Goal: Task Accomplishment & Management: Use online tool/utility

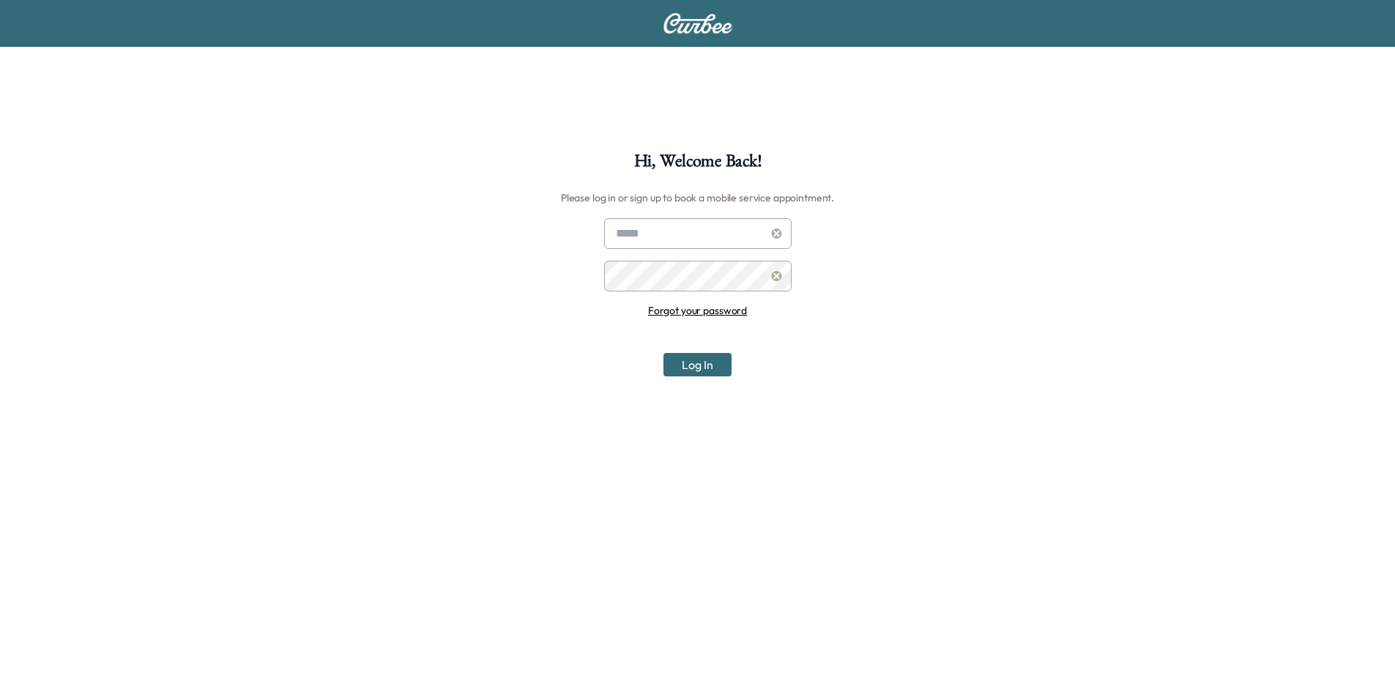
scroll to position [152, 0]
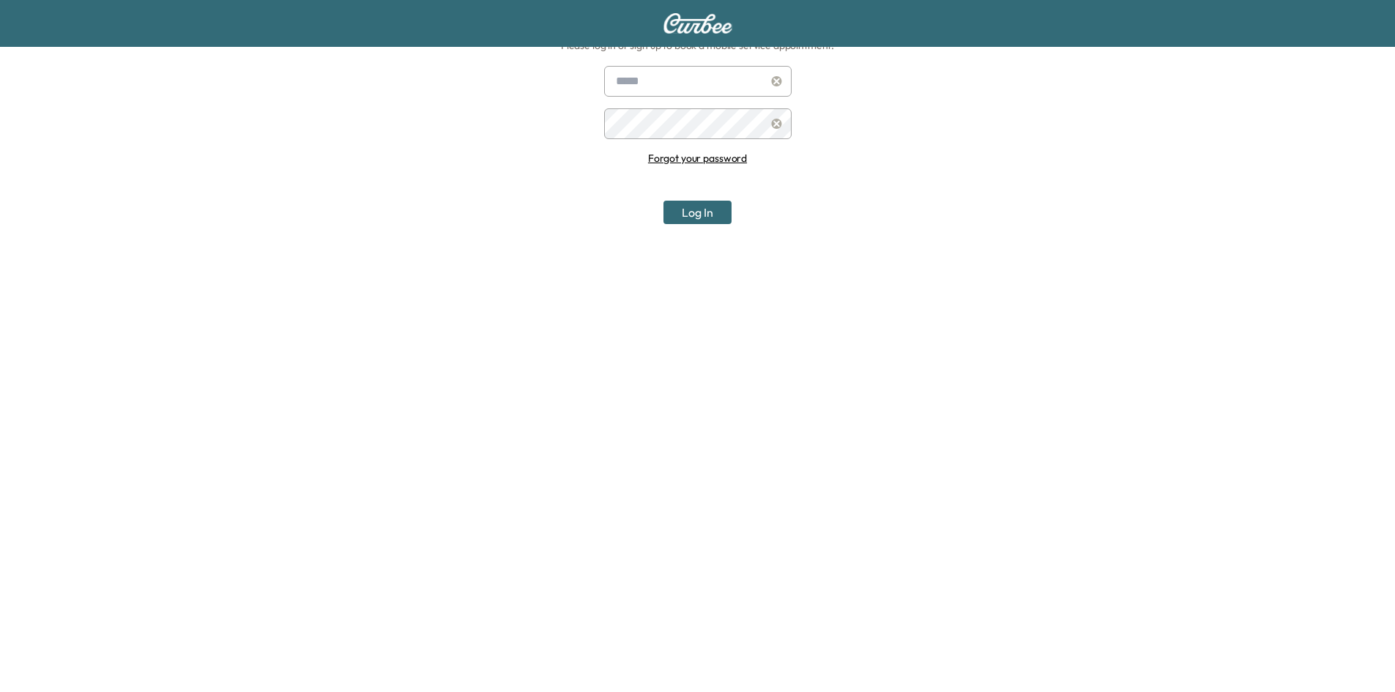
type input "**********"
click at [682, 214] on button "Log In" at bounding box center [698, 212] width 68 height 23
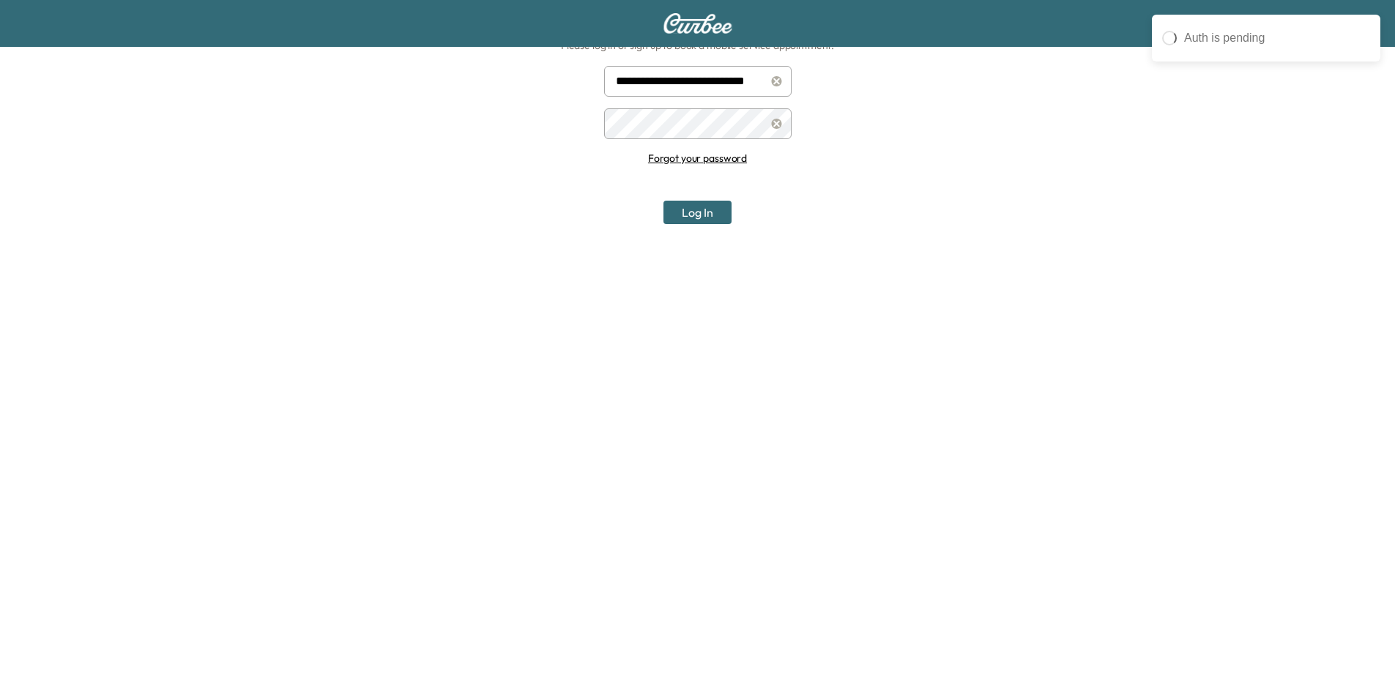
scroll to position [0, 0]
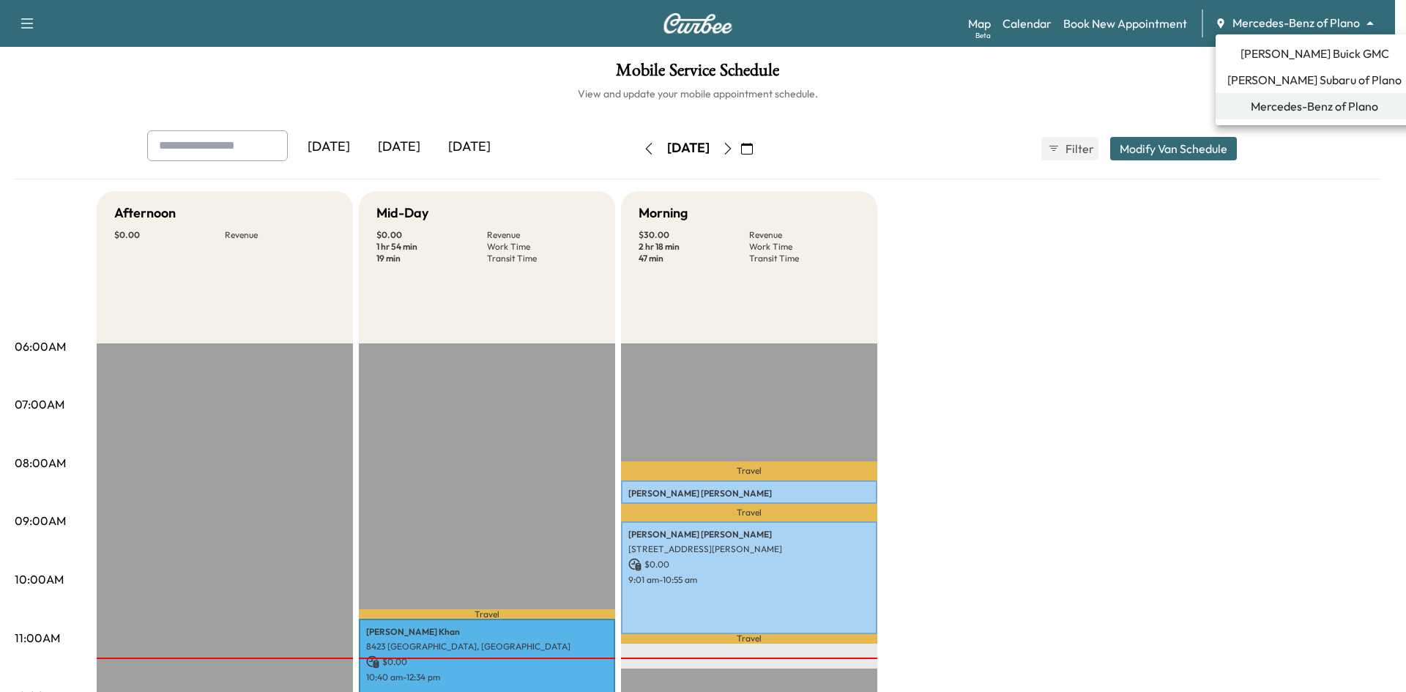
click at [1308, 21] on body "Support Log Out Map Beta Calendar Book New Appointment Mercedes-Benz of Plano *…" at bounding box center [703, 346] width 1406 height 692
click at [1278, 53] on span "[PERSON_NAME] Buick GMC" at bounding box center [1315, 54] width 149 height 18
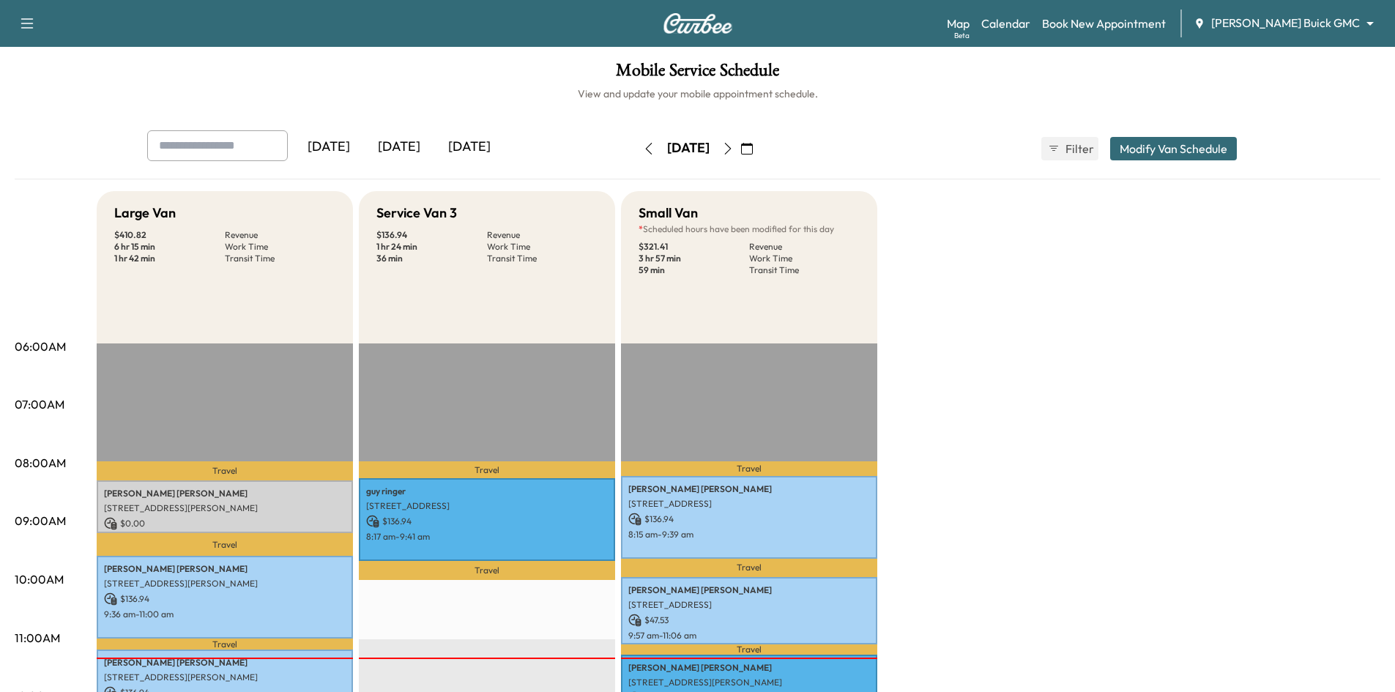
click at [753, 143] on icon "button" at bounding box center [747, 149] width 12 height 12
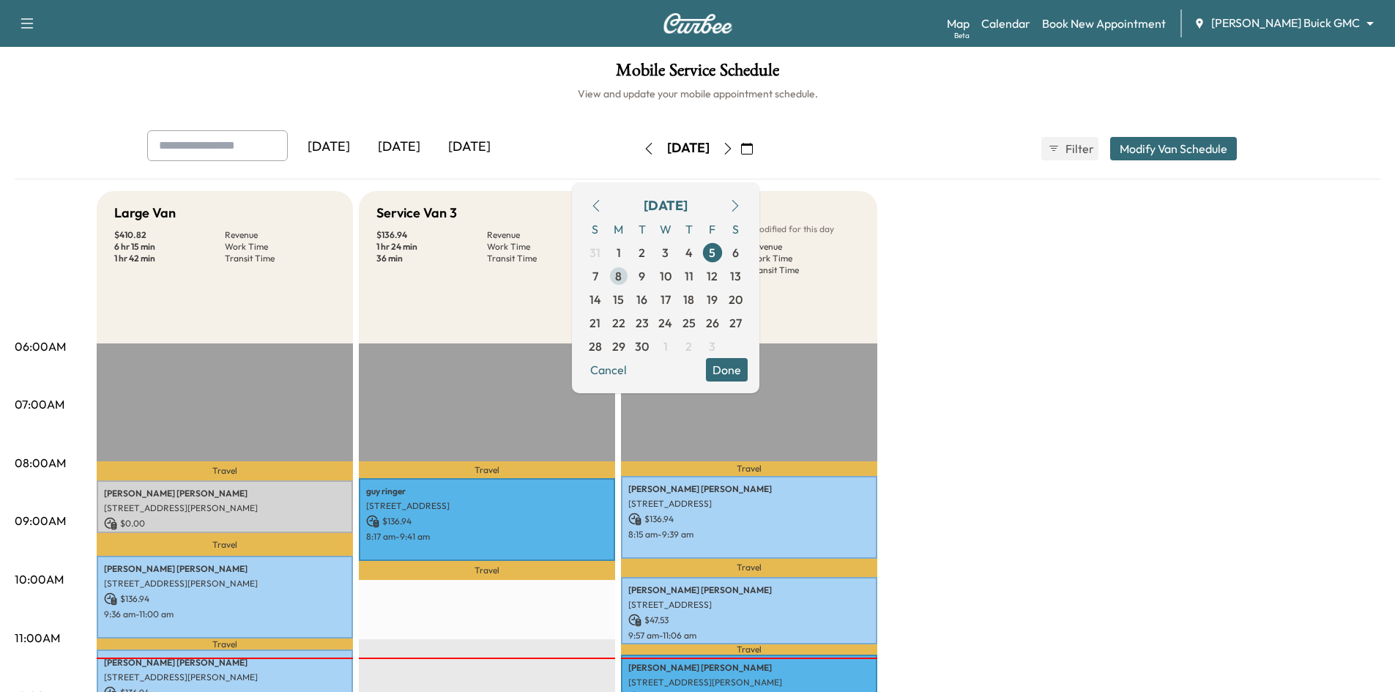
click at [622, 280] on span "8" at bounding box center [618, 276] width 7 height 18
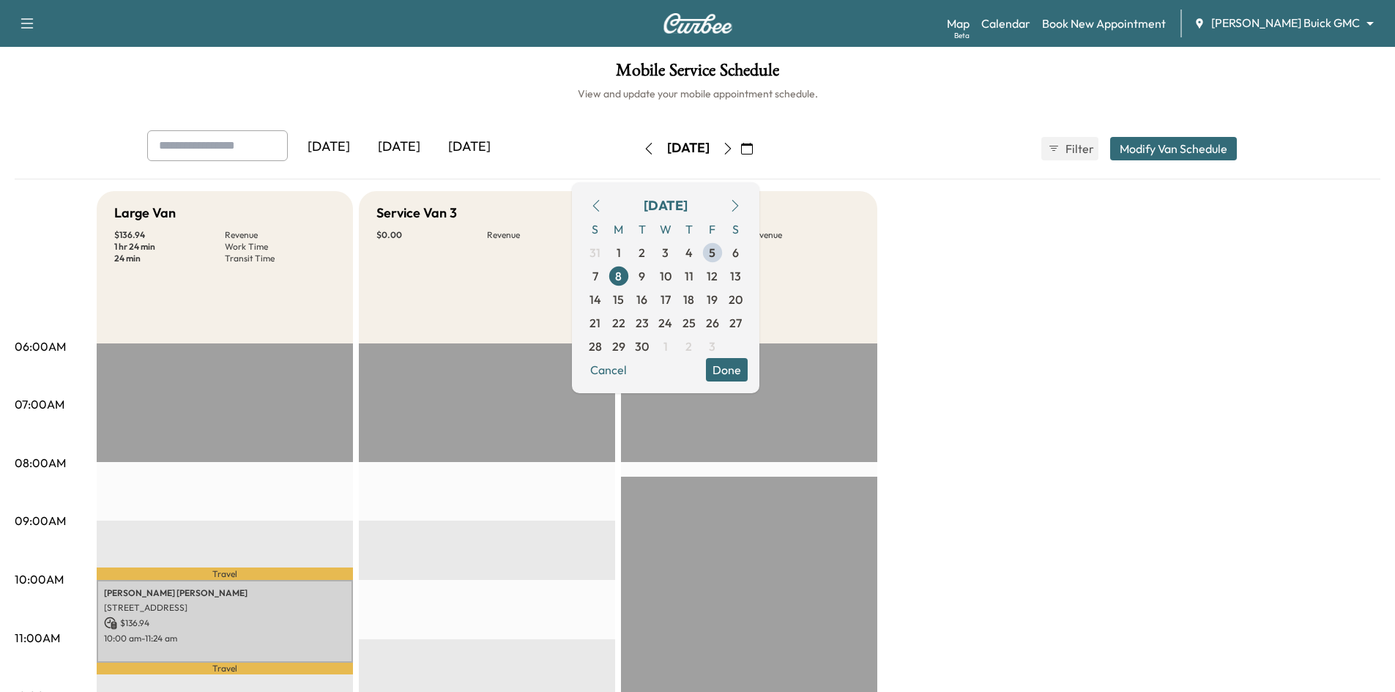
drag, startPoint x: 771, startPoint y: 371, endPoint x: 794, endPoint y: 335, distance: 43.5
click at [748, 368] on button "Done" at bounding box center [727, 369] width 42 height 23
